Goal: Transaction & Acquisition: Purchase product/service

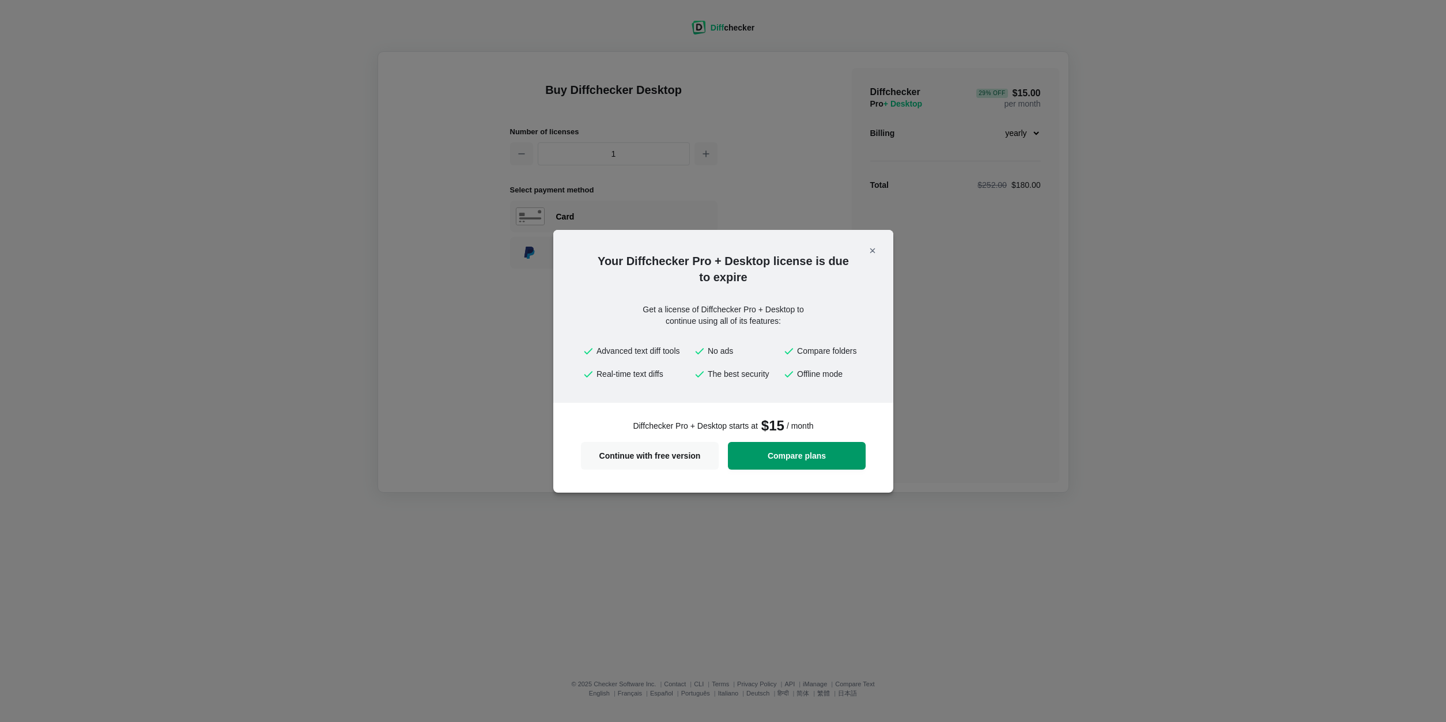
click at [791, 459] on span "Compare plans" at bounding box center [797, 456] width 124 height 8
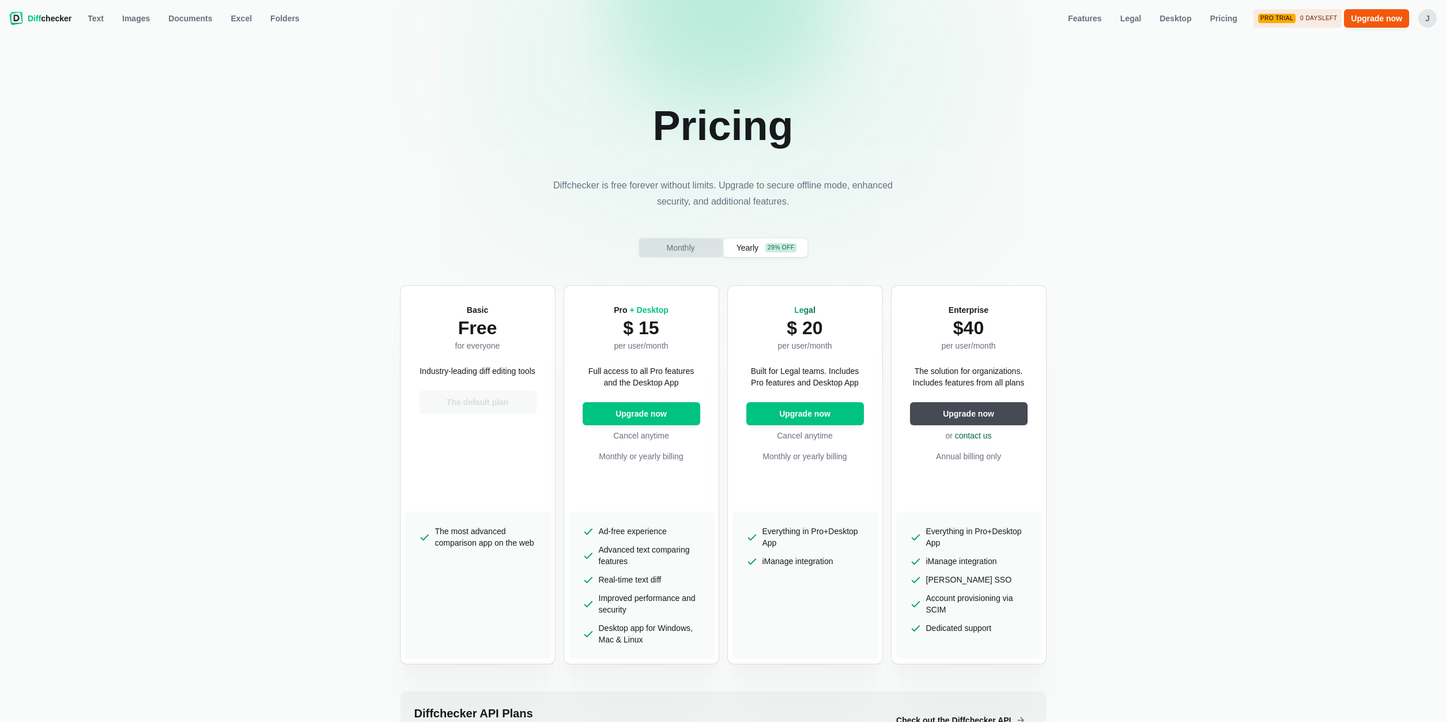
click at [683, 253] on span "Monthly" at bounding box center [680, 248] width 33 height 12
click at [647, 412] on span "Upgrade now" at bounding box center [641, 414] width 56 height 12
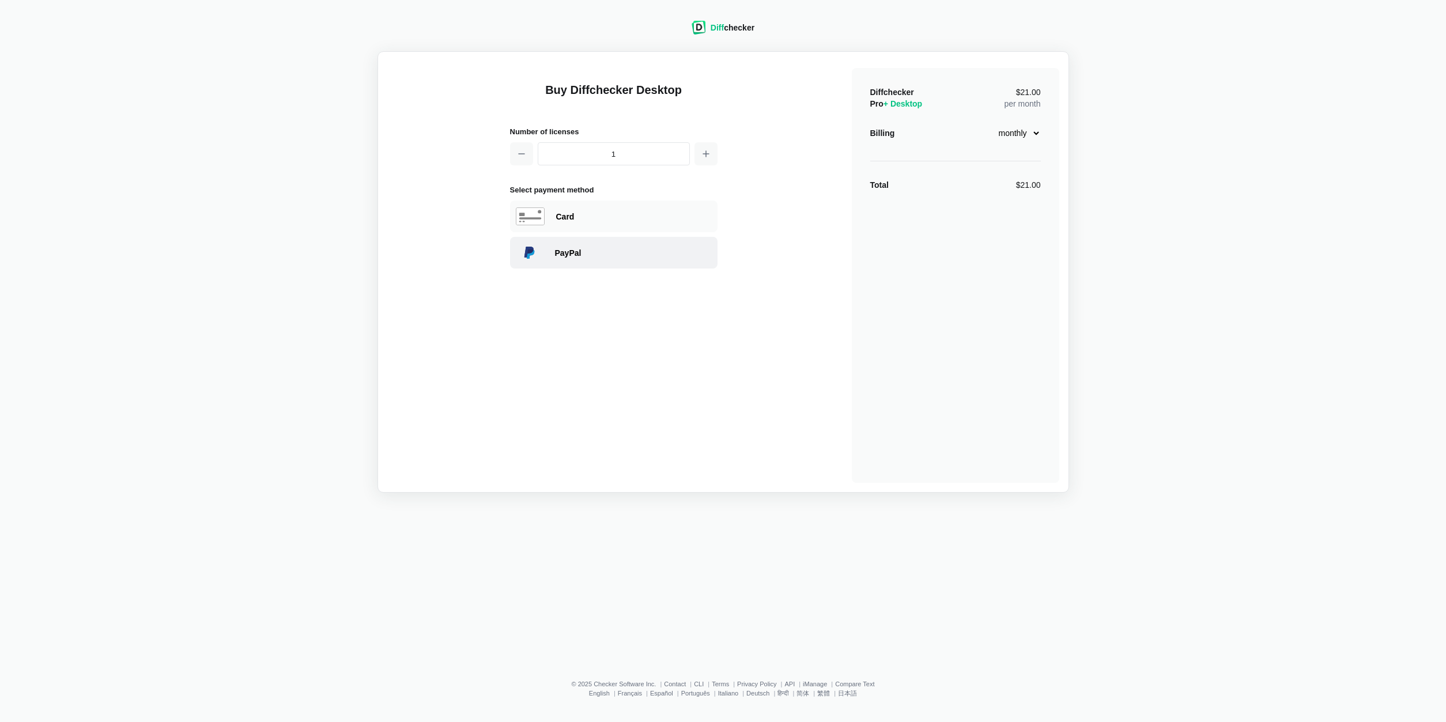
click at [613, 258] on div "PayPal" at bounding box center [613, 253] width 207 height 32
click at [590, 274] on span "Choose another method" at bounding box center [613, 272] width 97 height 12
click at [591, 214] on div "Card" at bounding box center [634, 217] width 156 height 12
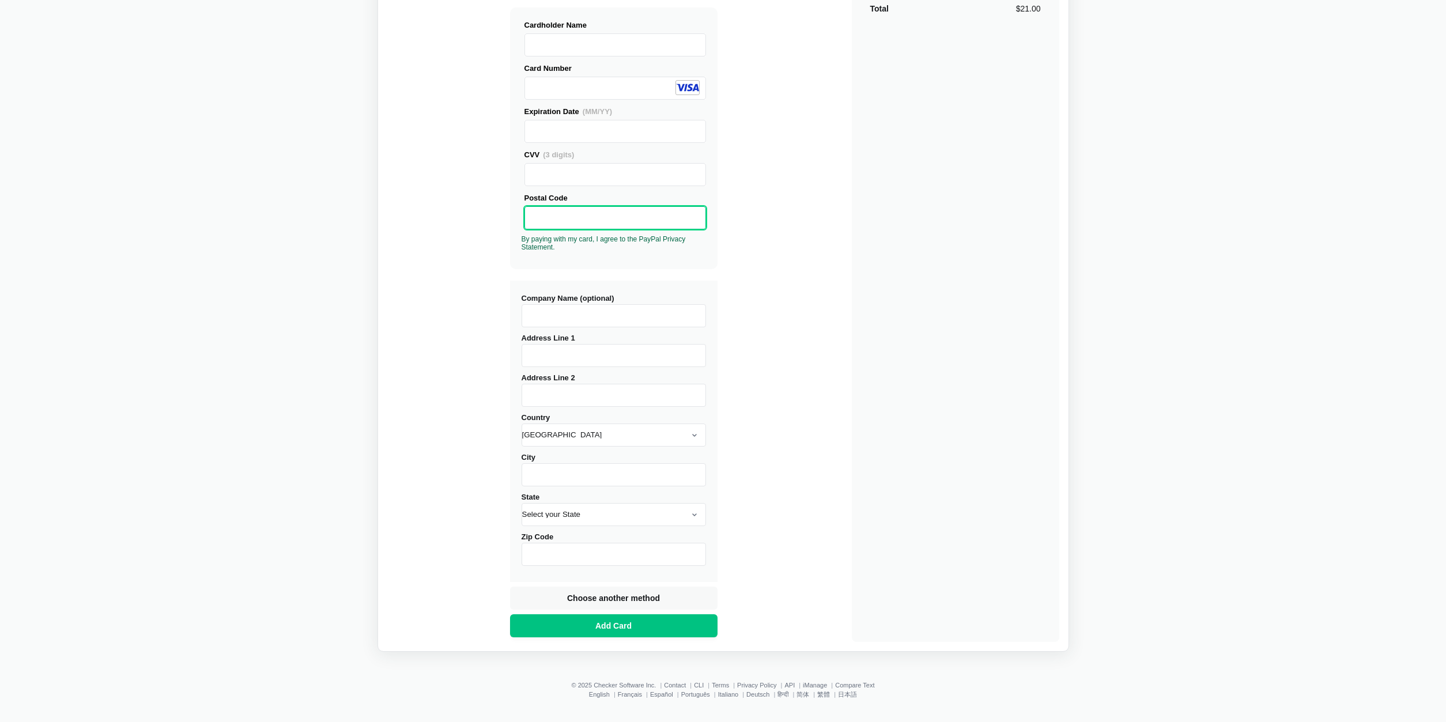
scroll to position [177, 0]
click at [522, 423] on select "Afghanistan Åland Albania Algeria American Samoa Andorra Angola Anguilla Antarc…" at bounding box center [614, 434] width 184 height 23
select select "Switzerland"
click option "Switzerland" at bounding box center [0, 0] width 0 height 0
click at [555, 477] on input "City" at bounding box center [614, 474] width 184 height 23
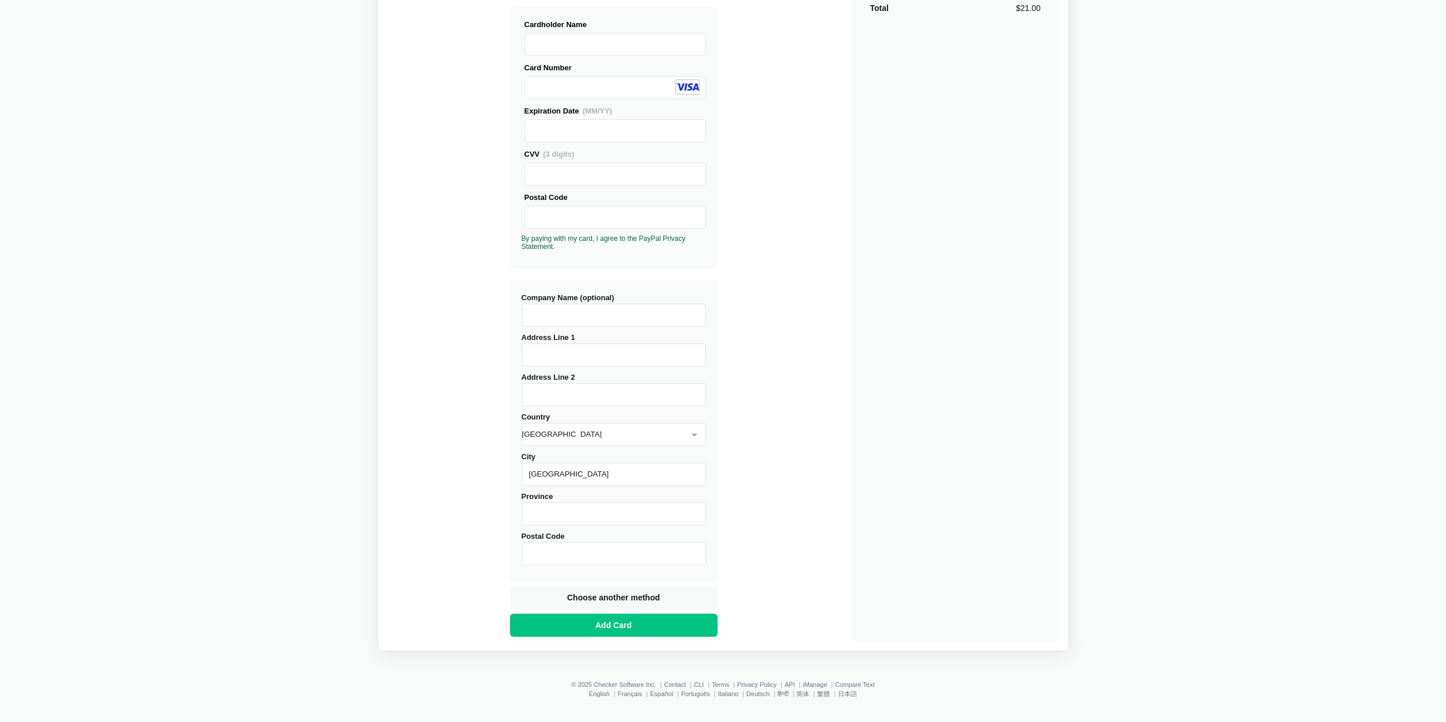
type input "Yverdon-les-Bains"
click at [546, 561] on input "Postal Code" at bounding box center [614, 553] width 184 height 23
type input "1400"
click at [594, 627] on span "Add Card" at bounding box center [613, 626] width 41 height 12
type input "College 12"
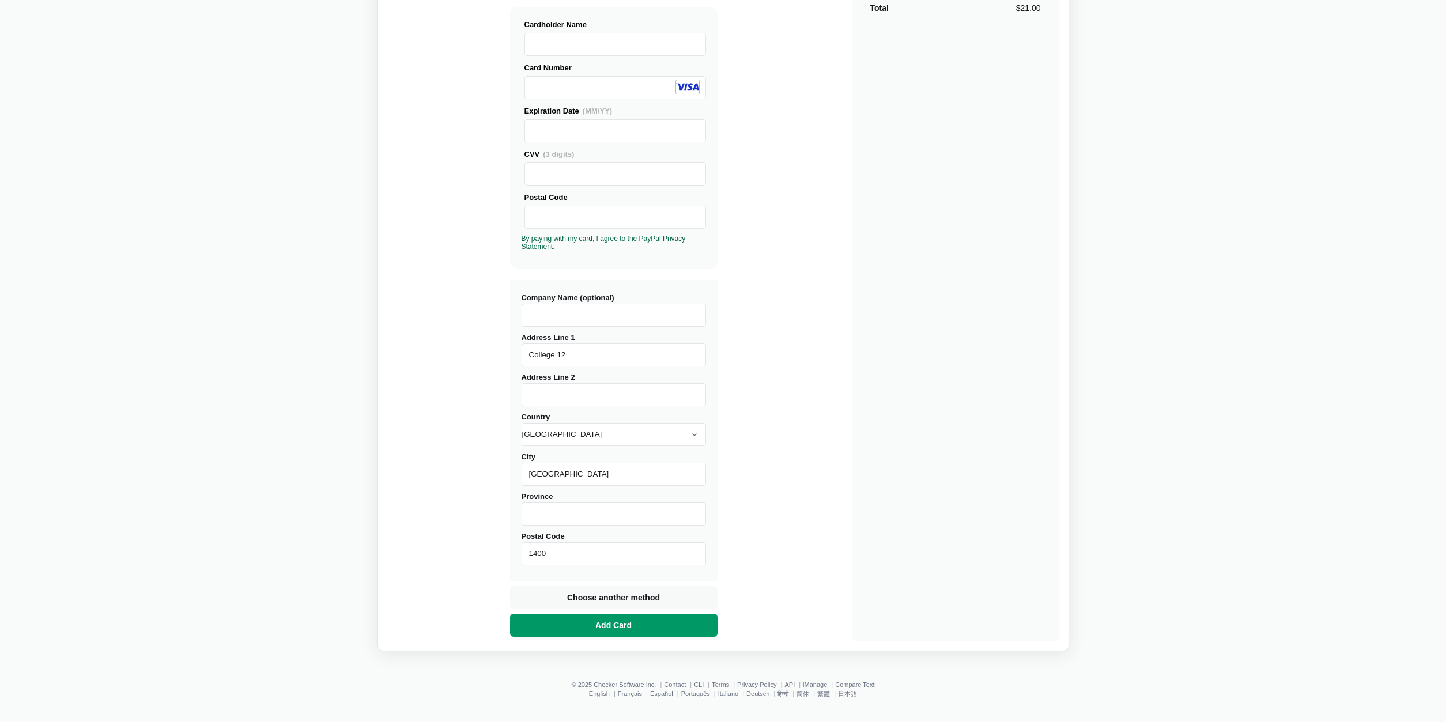
click at [618, 625] on span "Add Card" at bounding box center [613, 626] width 41 height 12
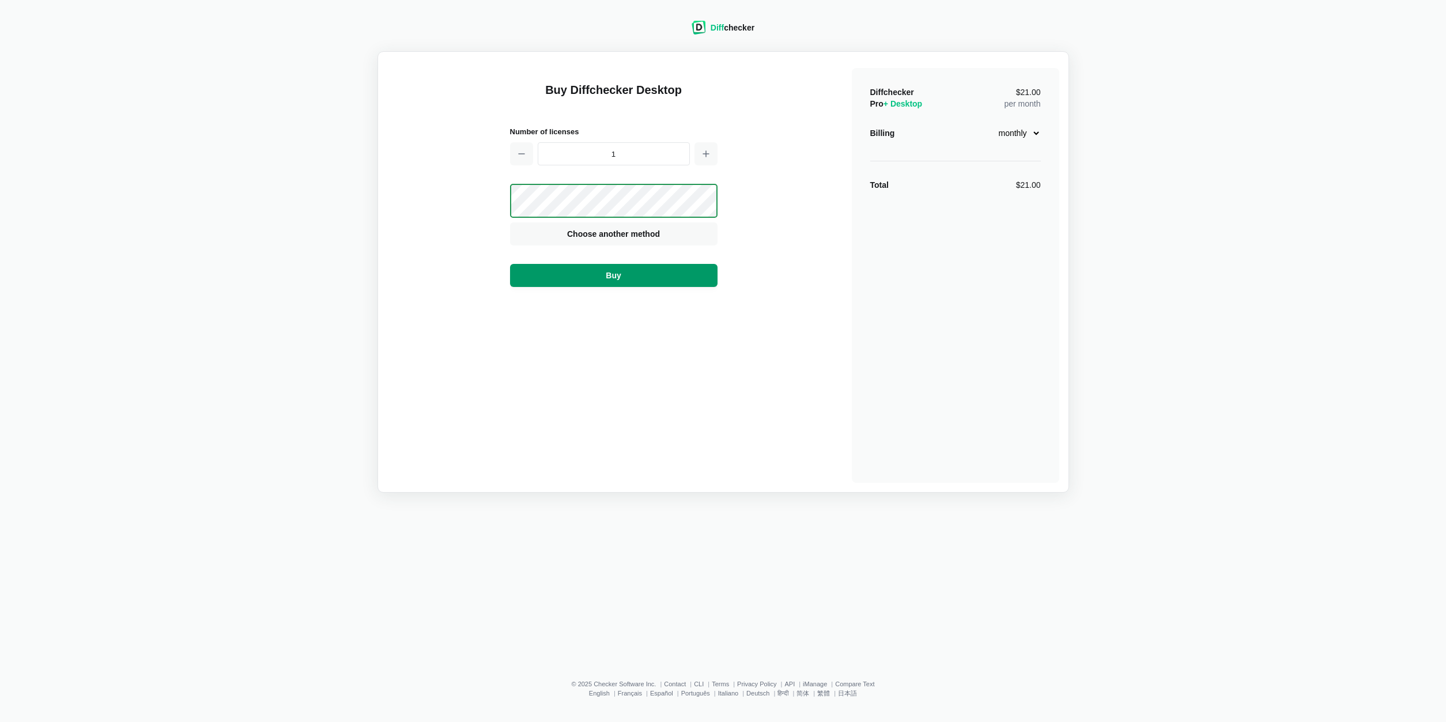
click at [616, 275] on span "Buy" at bounding box center [613, 276] width 20 height 12
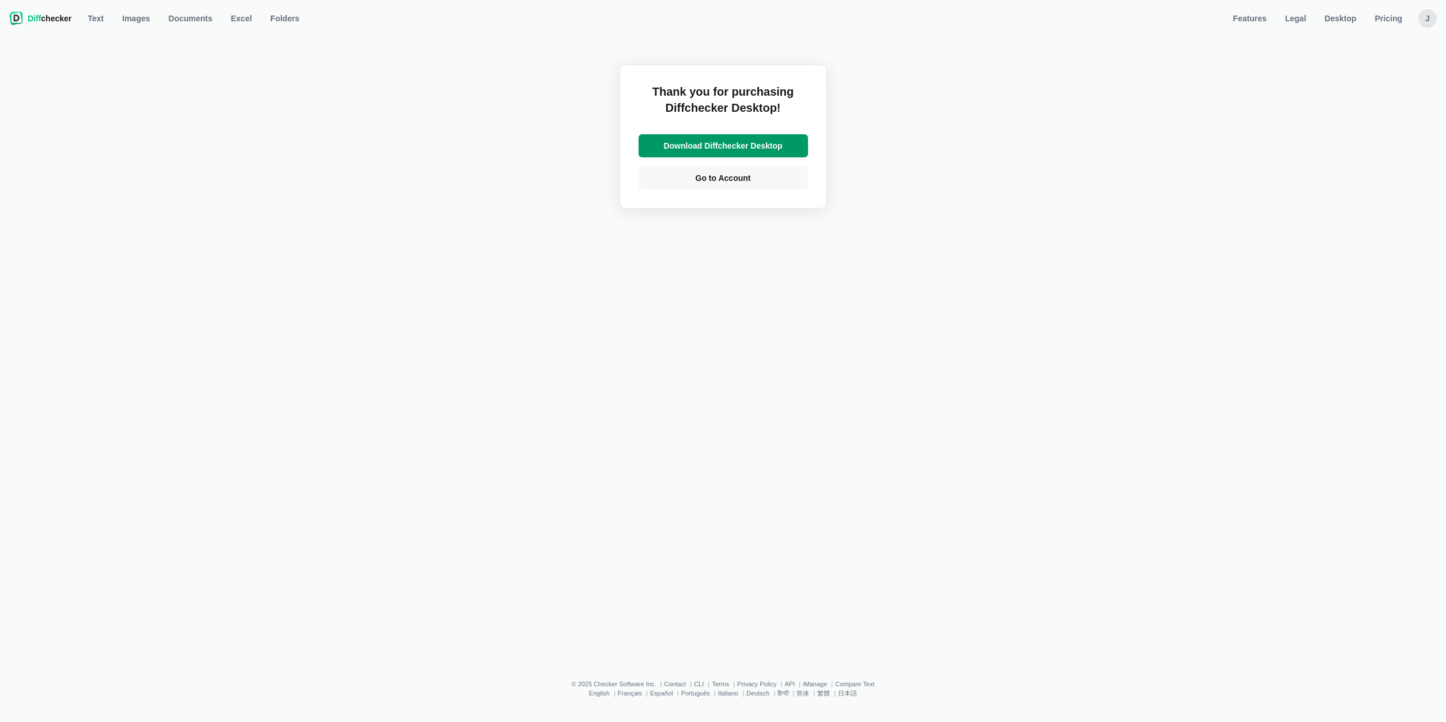
click at [717, 149] on span "Download Diffchecker Desktop" at bounding box center [722, 146] width 123 height 12
click at [321, 74] on div "Thank you for purchasing Diffchecker Desktop! Download Diffchecker Desktop Go t…" at bounding box center [723, 346] width 1432 height 632
